Goal: Task Accomplishment & Management: Manage account settings

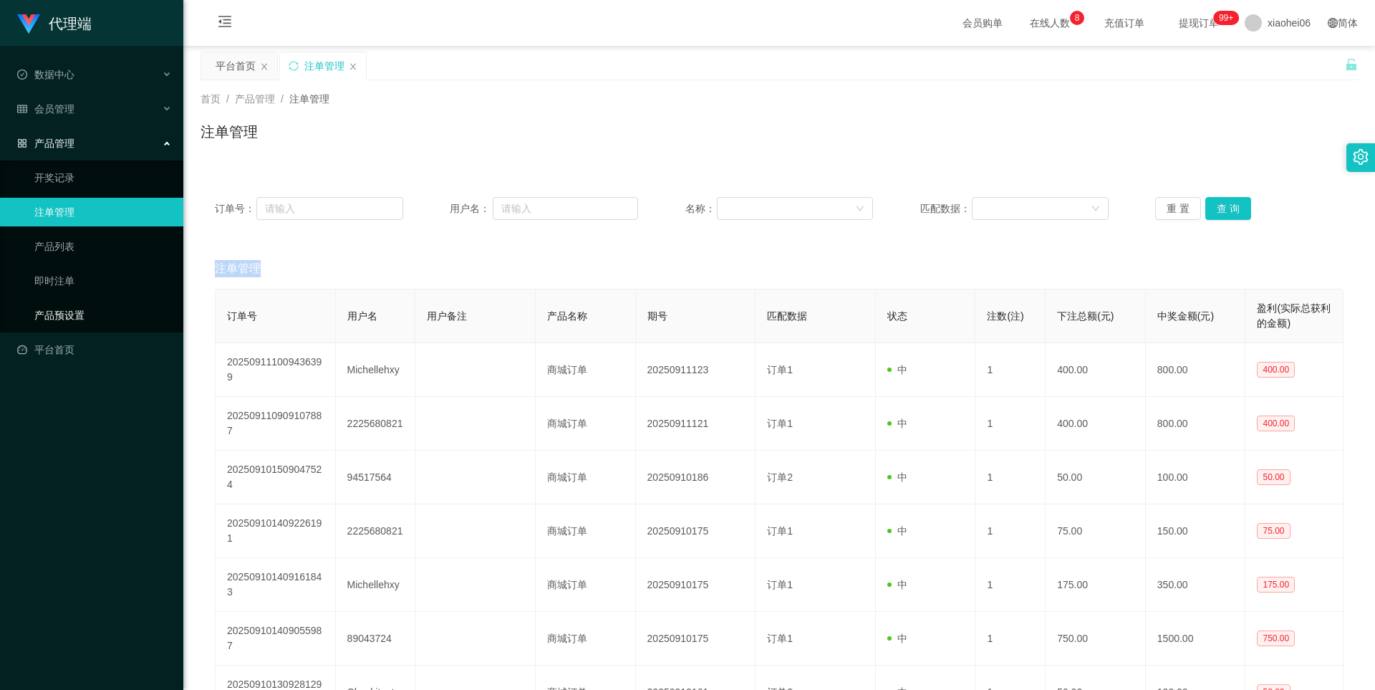
click at [53, 323] on link "产品预设置" at bounding box center [102, 315] width 137 height 29
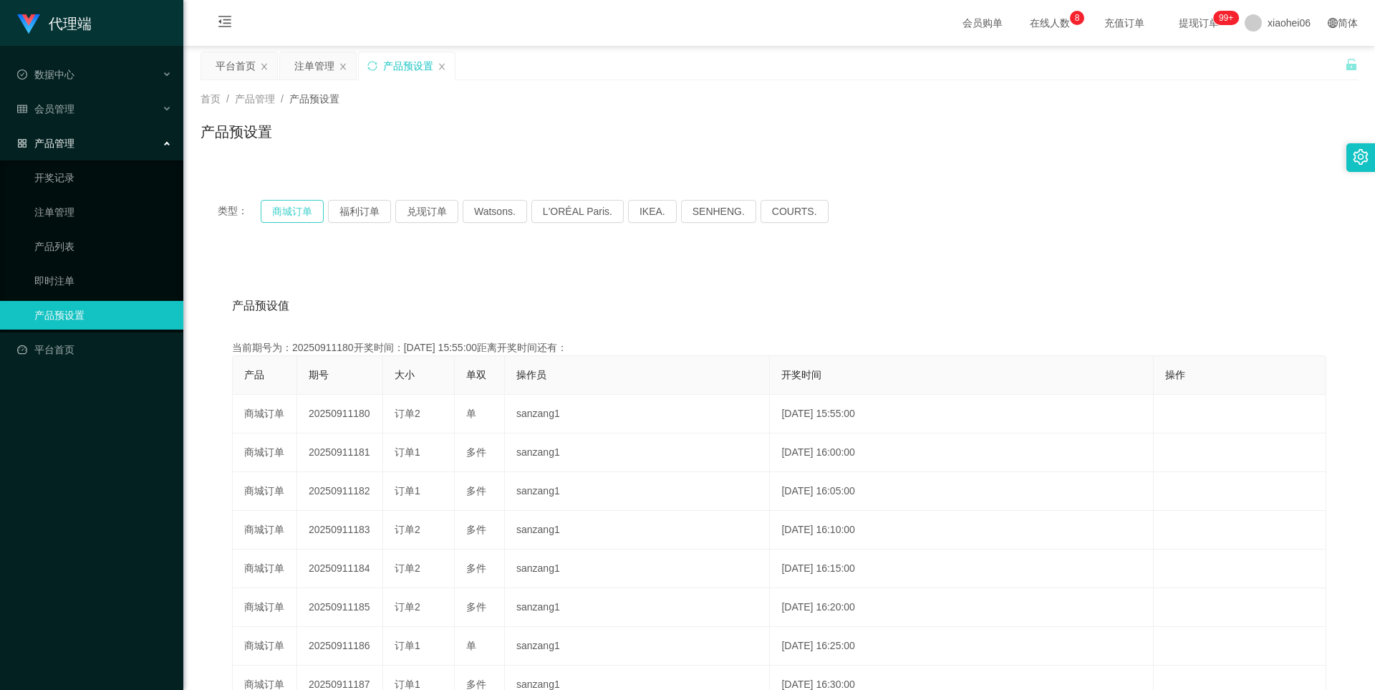
click at [290, 209] on button "商城订单" at bounding box center [292, 211] width 63 height 23
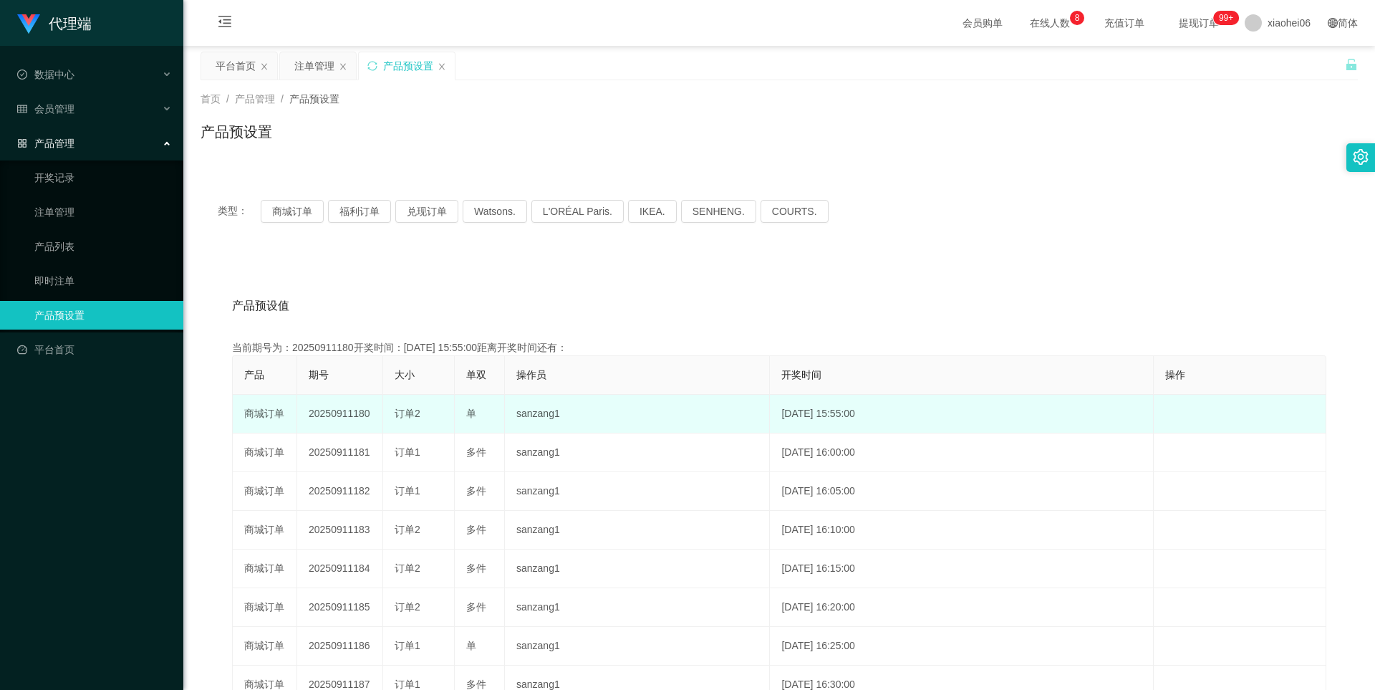
click at [352, 422] on td "20250911180" at bounding box center [340, 414] width 86 height 39
copy td "20250911180"
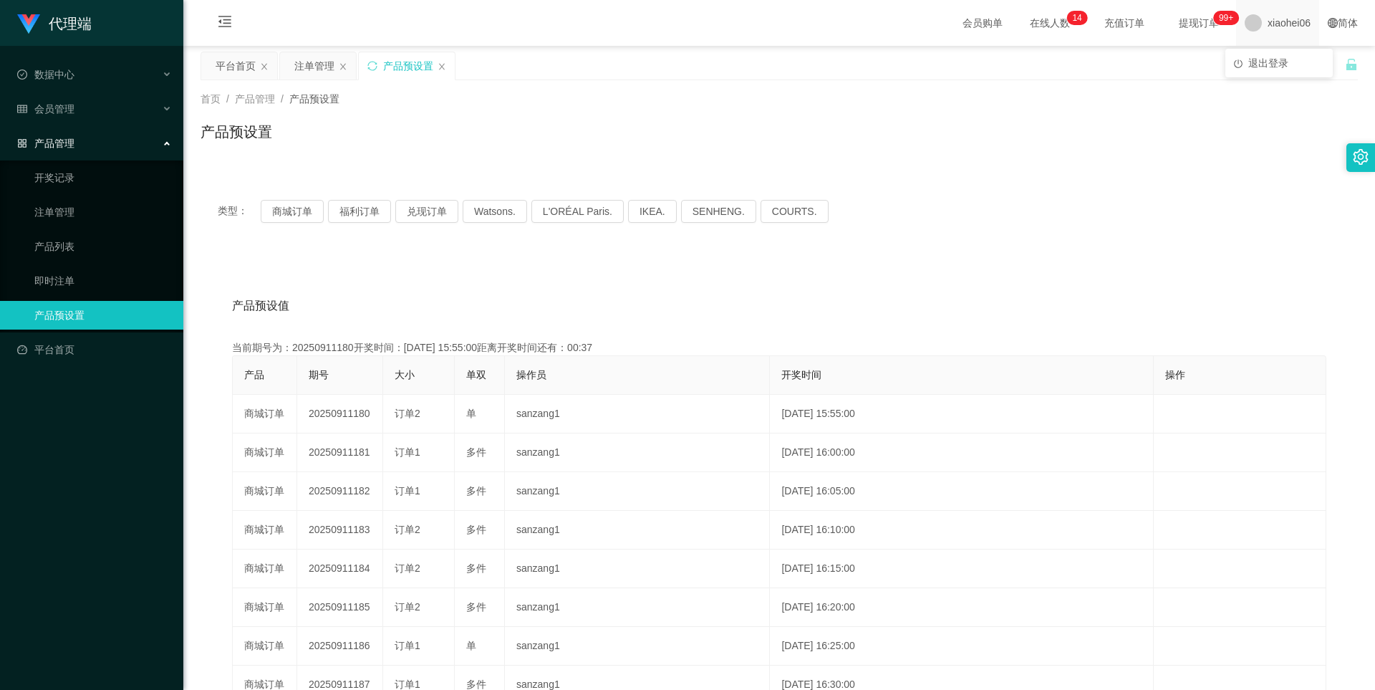
click at [1267, 25] on span "xiaohei06" at bounding box center [1288, 23] width 43 height 46
click at [1253, 59] on span "退出登录" at bounding box center [1268, 62] width 40 height 11
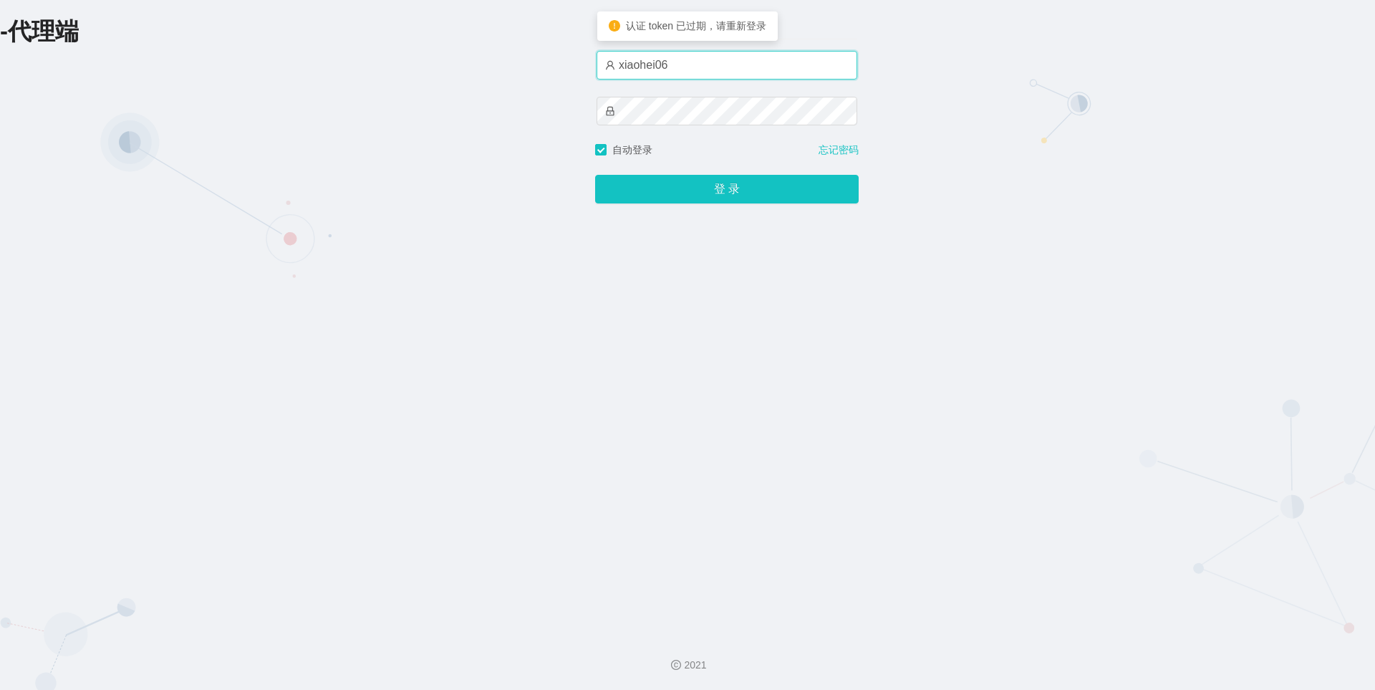
click at [685, 58] on input "xiaohei06" at bounding box center [726, 65] width 261 height 29
type input "xiaohei03"
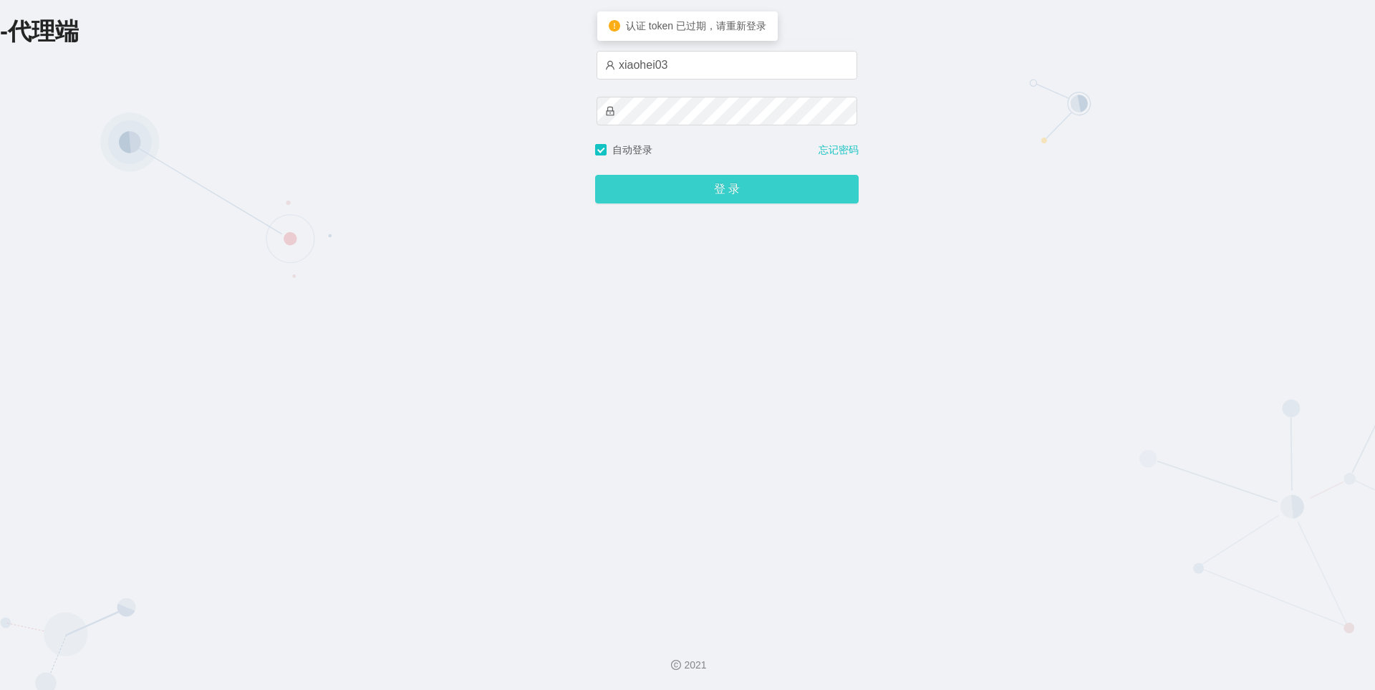
click at [697, 189] on button "登 录" at bounding box center [726, 189] width 263 height 29
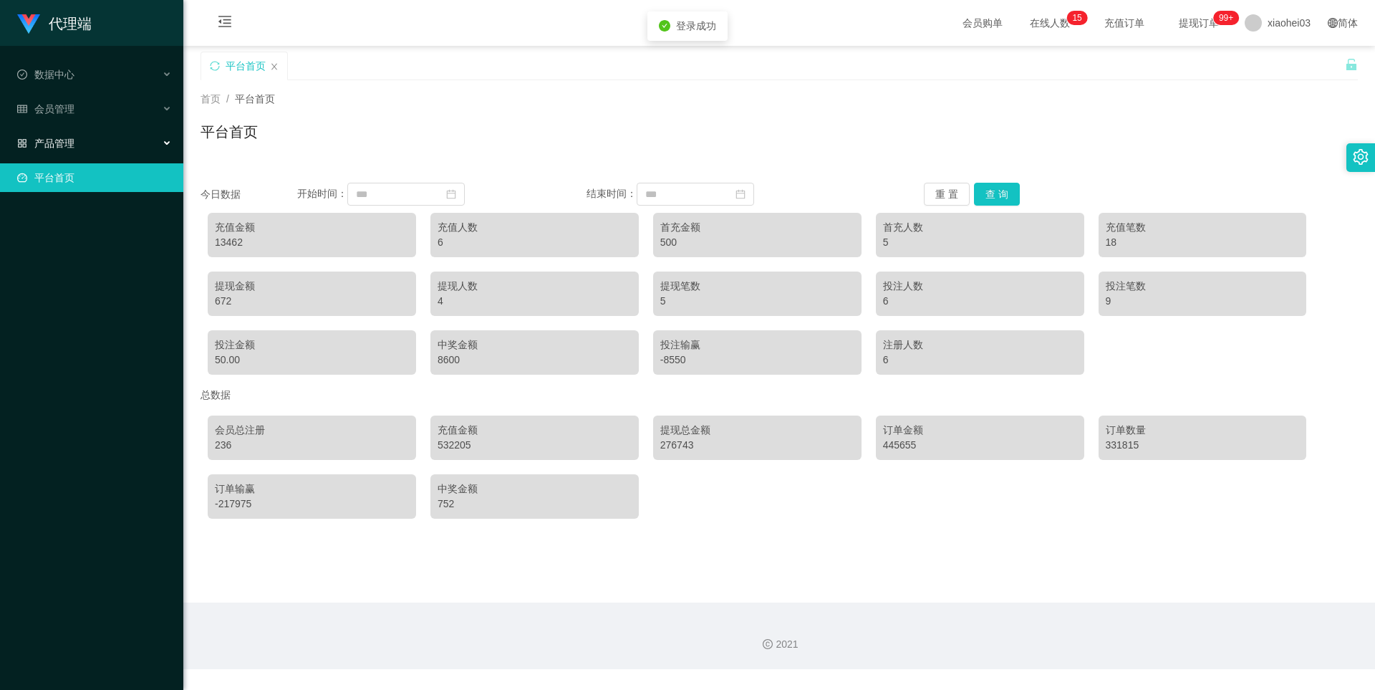
click at [68, 144] on span "产品管理" at bounding box center [45, 142] width 57 height 11
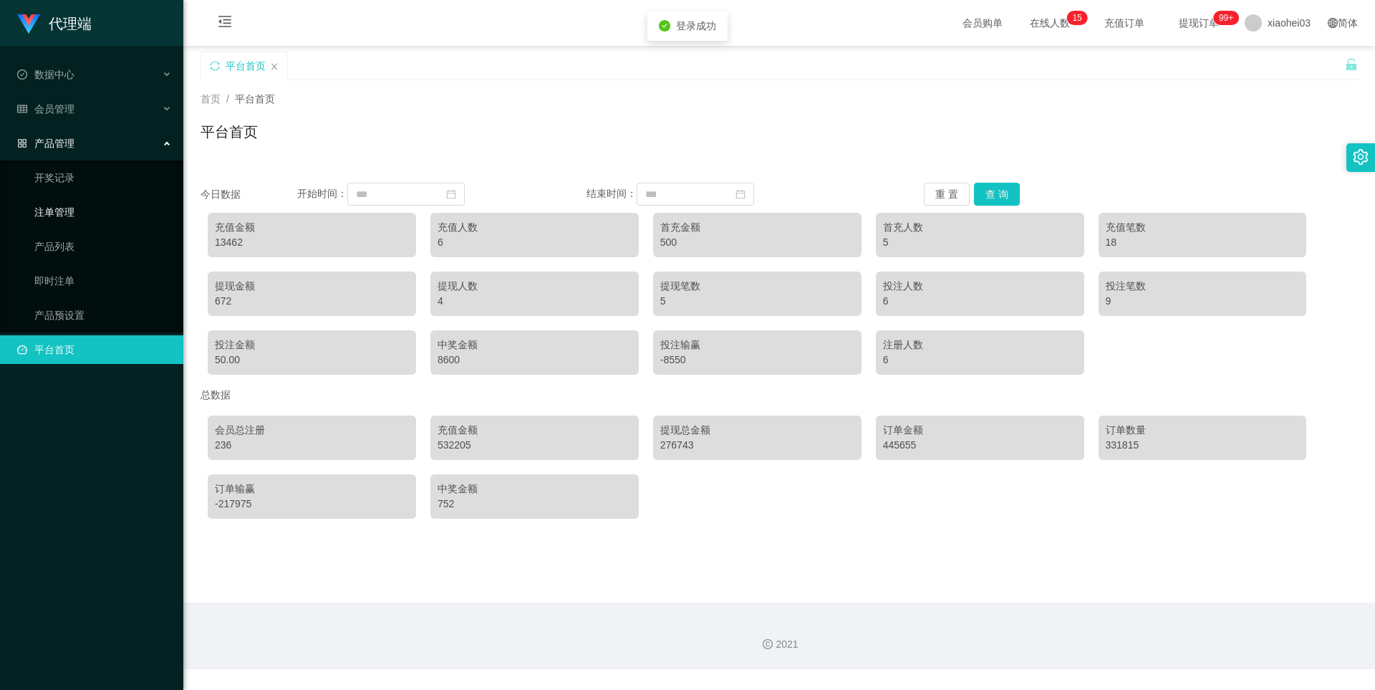
click at [59, 211] on link "注单管理" at bounding box center [102, 212] width 137 height 29
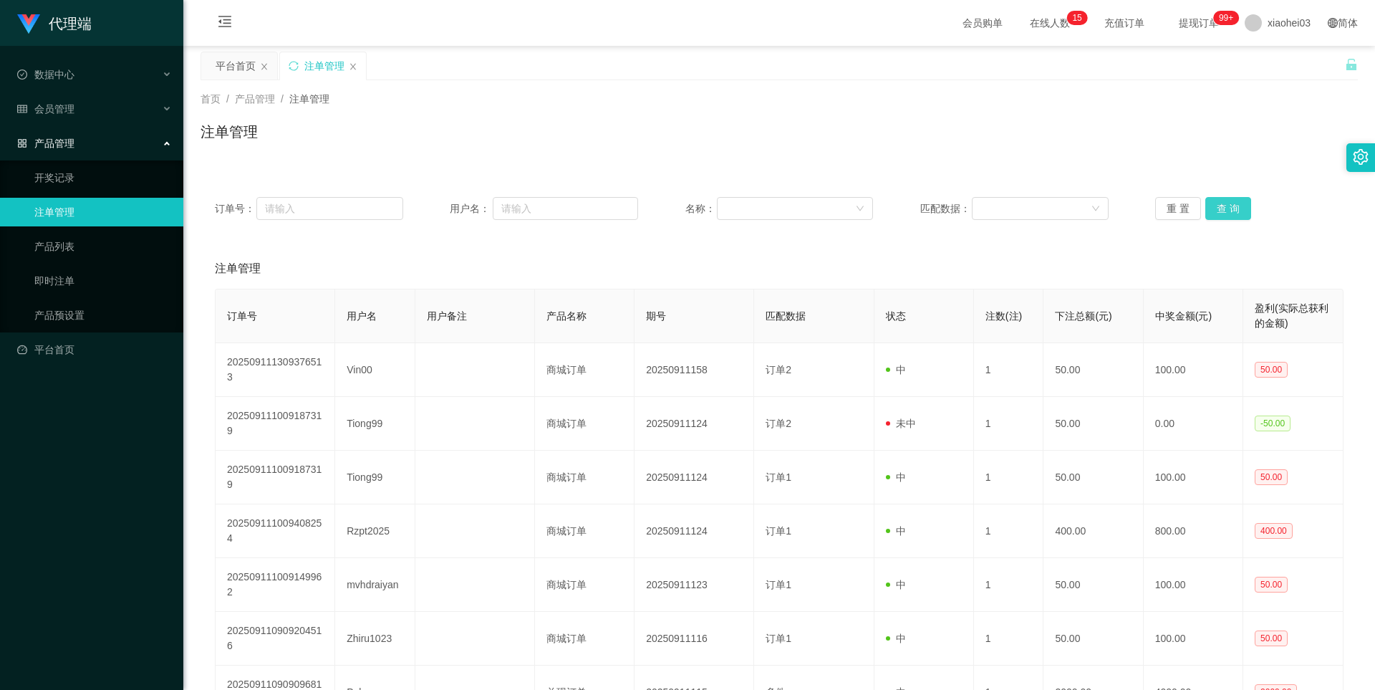
click at [1244, 205] on button "查 询" at bounding box center [1228, 208] width 46 height 23
click at [1244, 205] on div "重 置 查 询" at bounding box center [1249, 208] width 188 height 23
click at [1244, 205] on button "查 询" at bounding box center [1236, 208] width 62 height 23
click at [1244, 205] on div "重 置 查 询" at bounding box center [1249, 208] width 188 height 23
click at [1244, 205] on button "查 询" at bounding box center [1236, 208] width 62 height 23
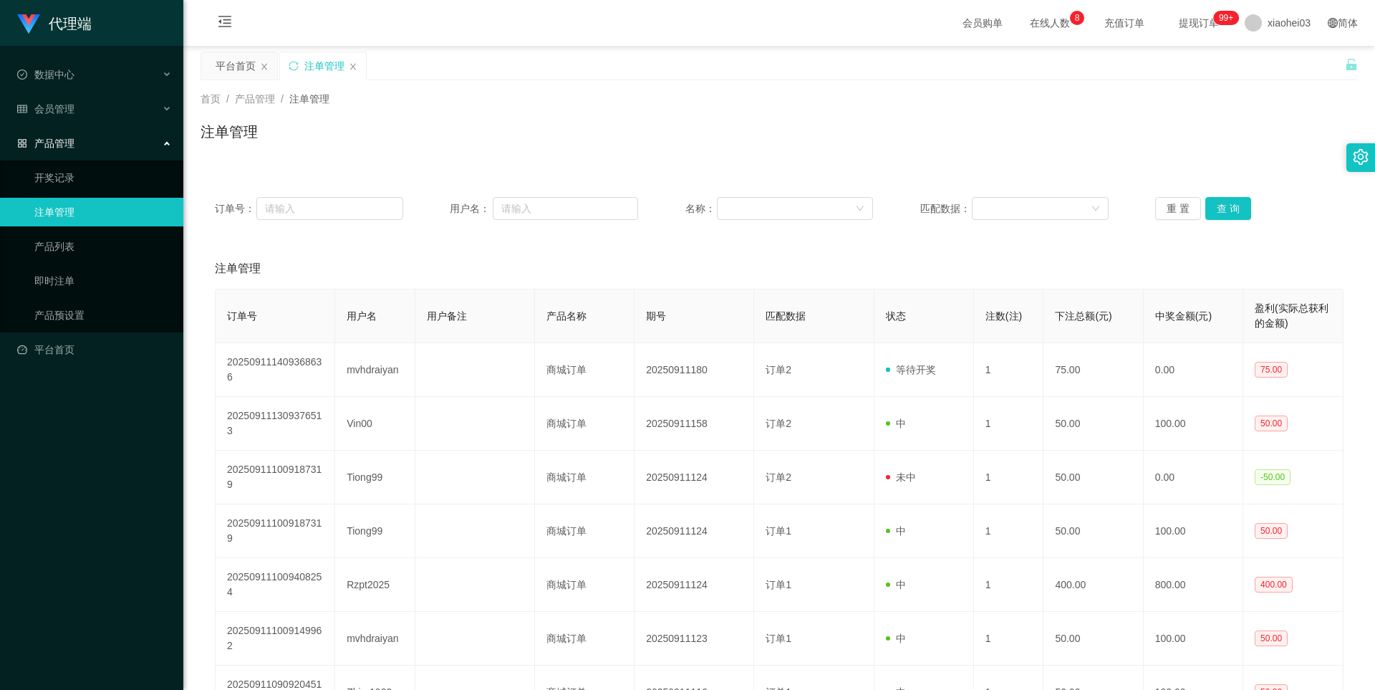
click at [1227, 221] on div "订单号： 用户名： 名称： 匹配数据： 重 置 查 询" at bounding box center [778, 209] width 1157 height 52
click at [1227, 219] on div "订单号： 用户名： 名称： 匹配数据： 重 置 查 询" at bounding box center [778, 209] width 1157 height 52
click at [1229, 216] on button "查 询" at bounding box center [1228, 208] width 46 height 23
click at [1229, 216] on div "重 置 查 询" at bounding box center [1249, 208] width 188 height 23
click at [1229, 216] on button "查 询" at bounding box center [1228, 208] width 46 height 23
